Goal: Transaction & Acquisition: Download file/media

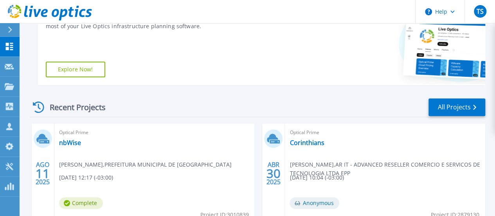
scroll to position [196, 0]
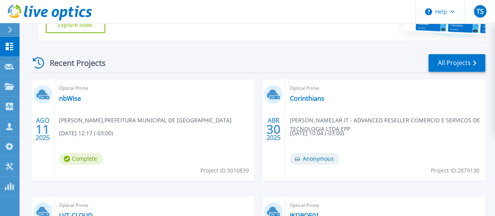
click at [200, 169] on span "Project ID: 3010839" at bounding box center [224, 170] width 49 height 9
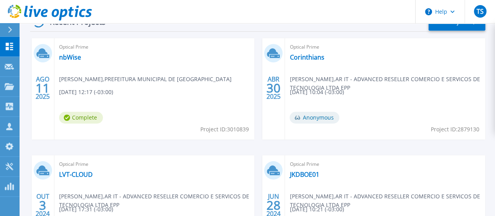
scroll to position [235, 0]
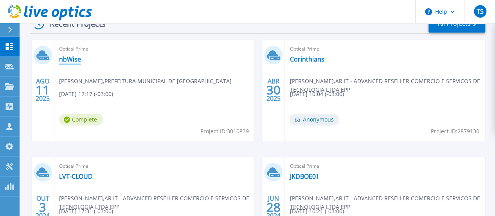
click at [68, 60] on link "nbWise" at bounding box center [70, 59] width 22 height 8
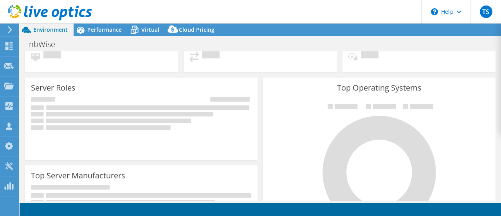
select select "USD"
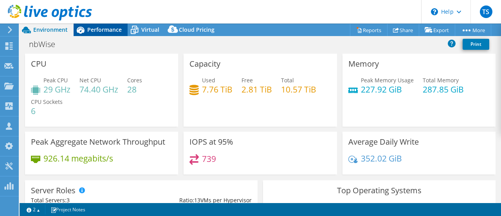
click at [98, 27] on span "Performance" at bounding box center [104, 29] width 34 height 7
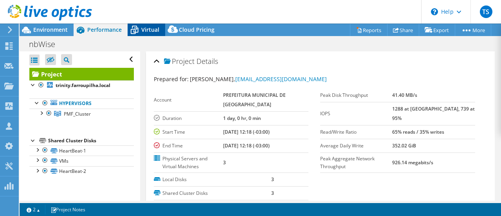
click at [142, 28] on span "Virtual" at bounding box center [150, 29] width 18 height 7
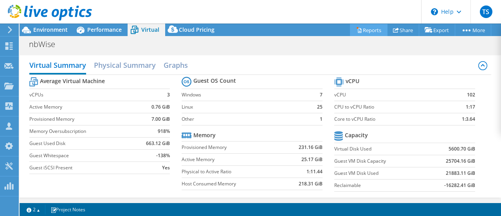
click at [362, 27] on link "Reports" at bounding box center [369, 30] width 38 height 12
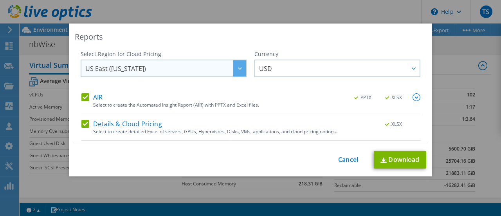
click at [238, 67] on icon at bounding box center [240, 68] width 4 height 2
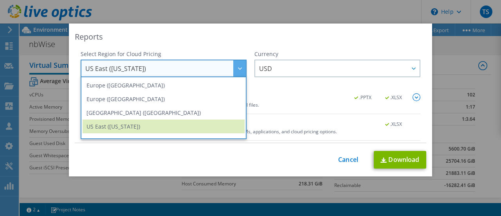
scroll to position [106, 0]
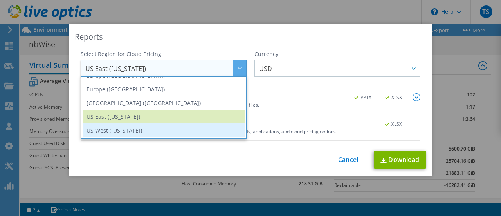
click at [126, 128] on li "US West (California)" at bounding box center [164, 130] width 162 height 14
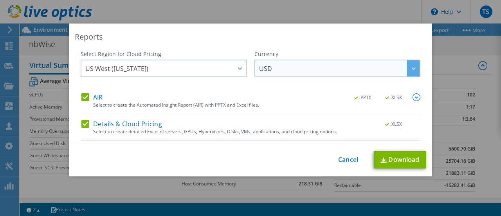
click at [289, 69] on span "USD" at bounding box center [339, 68] width 161 height 16
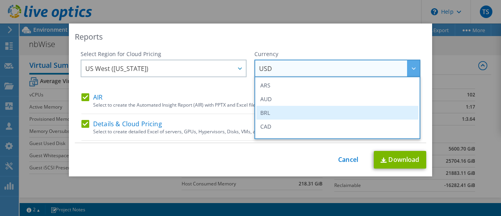
click at [260, 114] on li "BRL" at bounding box center [337, 113] width 162 height 14
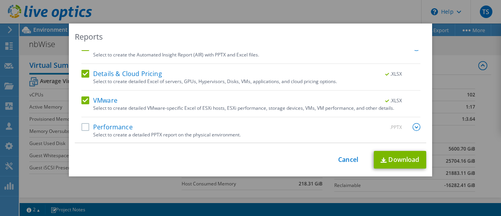
scroll to position [50, 0]
click at [83, 126] on label "Performance" at bounding box center [106, 127] width 51 height 8
click at [0, 0] on input "Performance" at bounding box center [0, 0] width 0 height 0
click at [399, 161] on link "Download" at bounding box center [400, 160] width 52 height 18
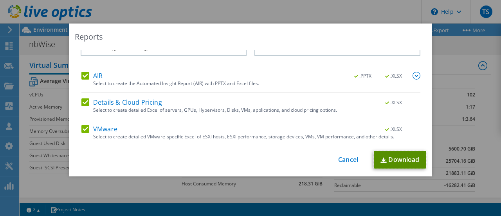
scroll to position [0, 0]
